Goal: Find specific fact: Find specific fact

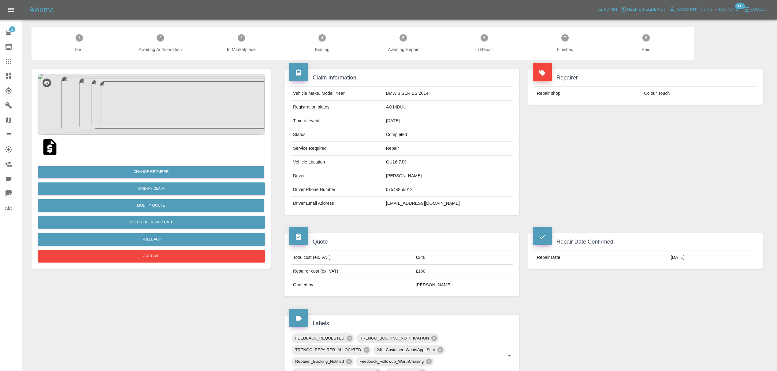
click at [414, 202] on td "[EMAIL_ADDRESS][DOMAIN_NAME]" at bounding box center [448, 203] width 129 height 13
copy div "[EMAIL_ADDRESS][DOMAIN_NAME]"
click at [146, 103] on img at bounding box center [151, 104] width 227 height 61
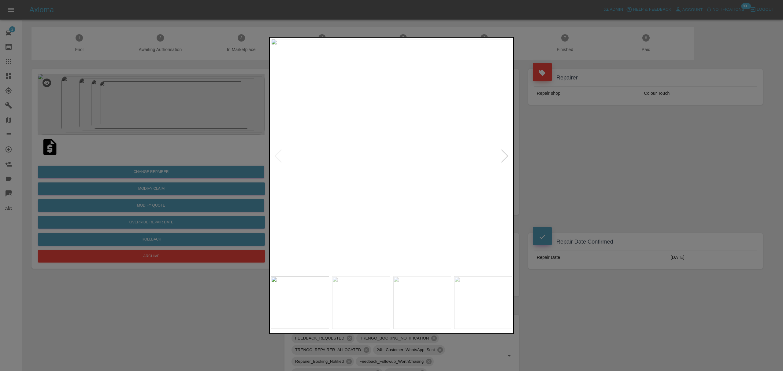
click at [506, 153] on div at bounding box center [505, 156] width 8 height 13
click at [505, 162] on div at bounding box center [505, 156] width 8 height 13
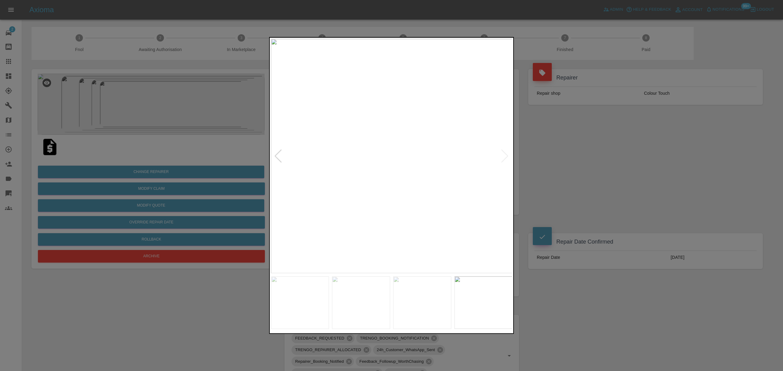
click at [577, 166] on div at bounding box center [391, 185] width 783 height 371
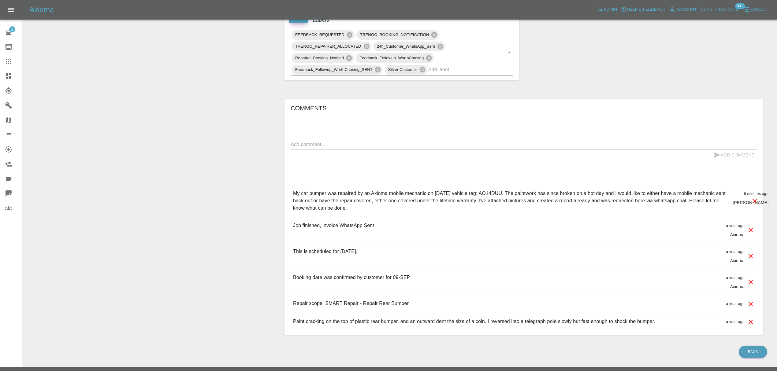
scroll to position [307, 0]
